Goal: Task Accomplishment & Management: Manage account settings

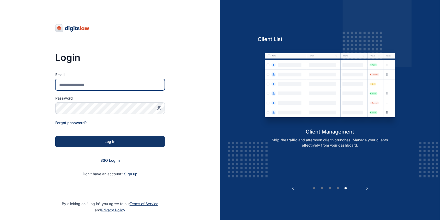
click at [75, 85] on input "Email" at bounding box center [110, 84] width 110 height 11
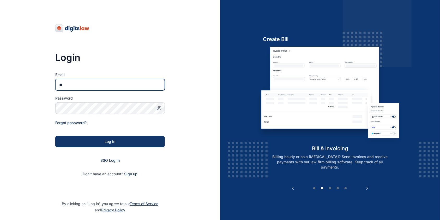
type input "**********"
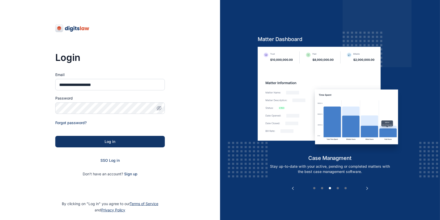
click at [42, 103] on div "**********" at bounding box center [110, 119] width 220 height 238
click at [161, 104] on button "button" at bounding box center [158, 107] width 11 height 11
click at [161, 106] on icon "button" at bounding box center [159, 107] width 5 height 5
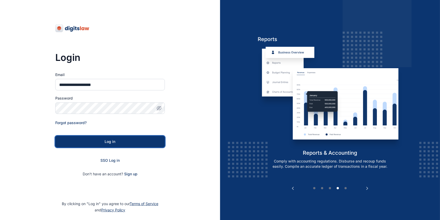
click at [122, 142] on div "Log in" at bounding box center [110, 141] width 93 height 5
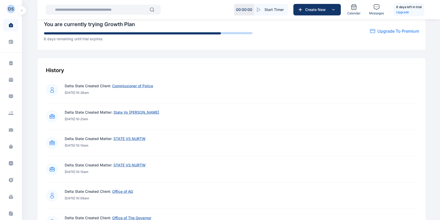
scroll to position [422, 0]
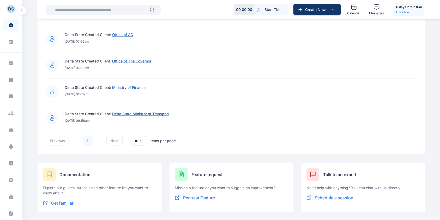
click at [21, 10] on button "button" at bounding box center [22, 10] width 8 height 8
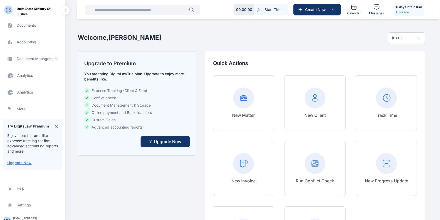
scroll to position [194, 0]
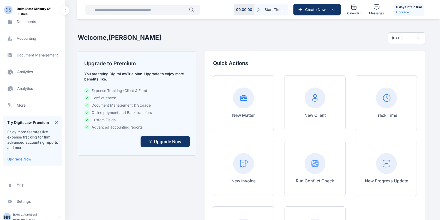
click at [35, 215] on div "naijarace1@gmail.com" at bounding box center [34, 217] width 43 height 10
click at [79, 213] on div "Log out" at bounding box center [88, 213] width 39 height 11
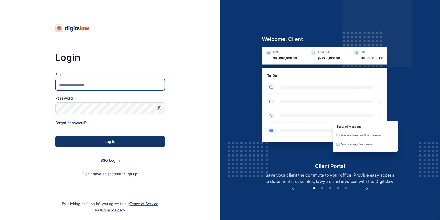
click at [71, 85] on input "Email" at bounding box center [110, 84] width 110 height 11
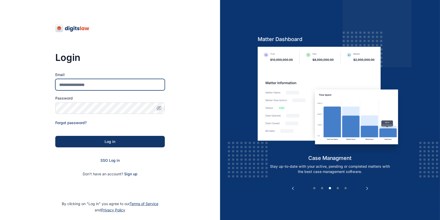
type input "**********"
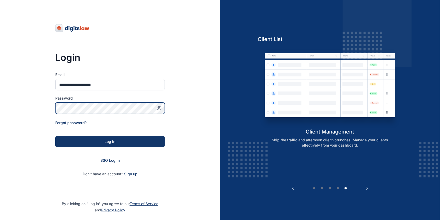
click at [55, 136] on button "Log in" at bounding box center [110, 141] width 110 height 11
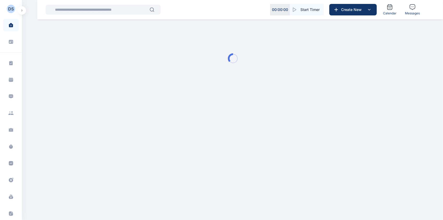
drag, startPoint x: 99, startPoint y: 122, endPoint x: 106, endPoint y: 121, distance: 7.4
click at [102, 100] on html "00 : 00 : 00 Start Timer Create New Calendar Messages DS Delta State Ministry o…" at bounding box center [221, 50] width 443 height 100
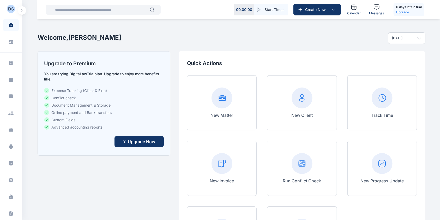
click at [25, 10] on button "button" at bounding box center [22, 10] width 8 height 8
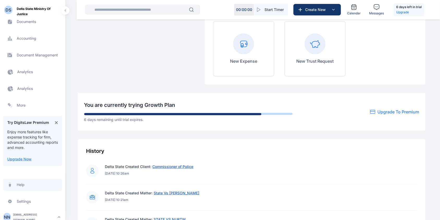
scroll to position [235, 0]
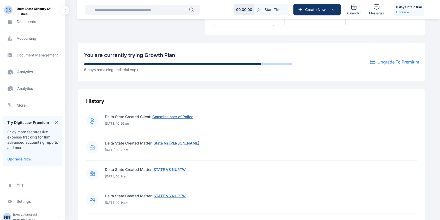
click at [38, 216] on div "naijarace1@gmail.com" at bounding box center [34, 217] width 43 height 10
click at [81, 214] on span "Log out" at bounding box center [87, 213] width 13 height 5
